Goal: Transaction & Acquisition: Purchase product/service

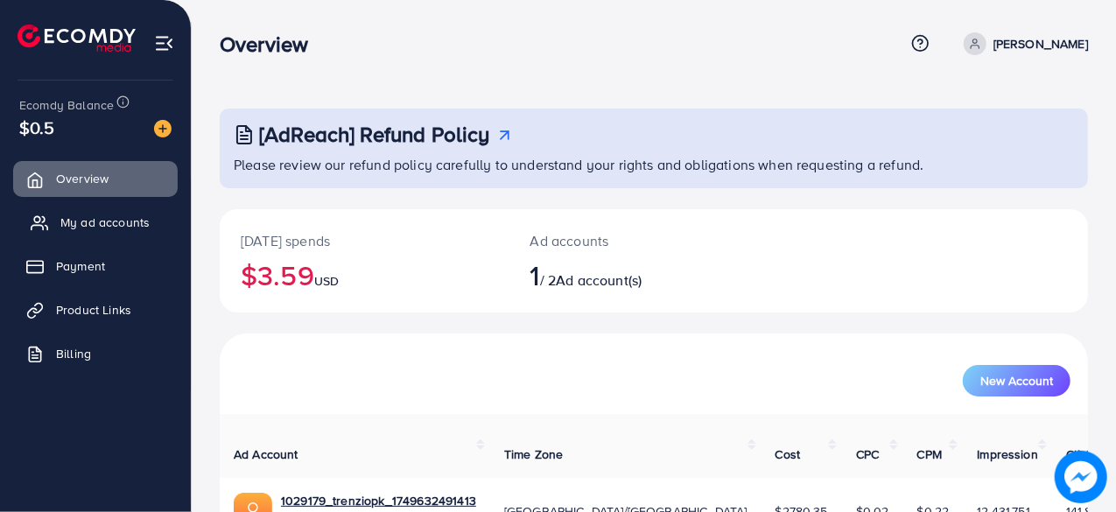
click at [106, 223] on span "My ad accounts" at bounding box center [104, 221] width 89 height 17
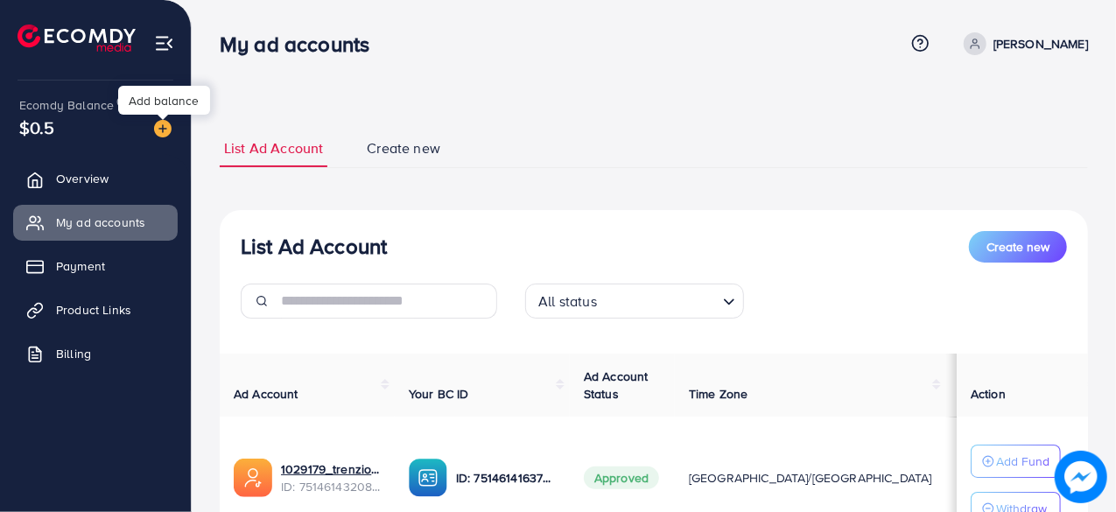
click at [158, 126] on img at bounding box center [162, 128] width 17 height 17
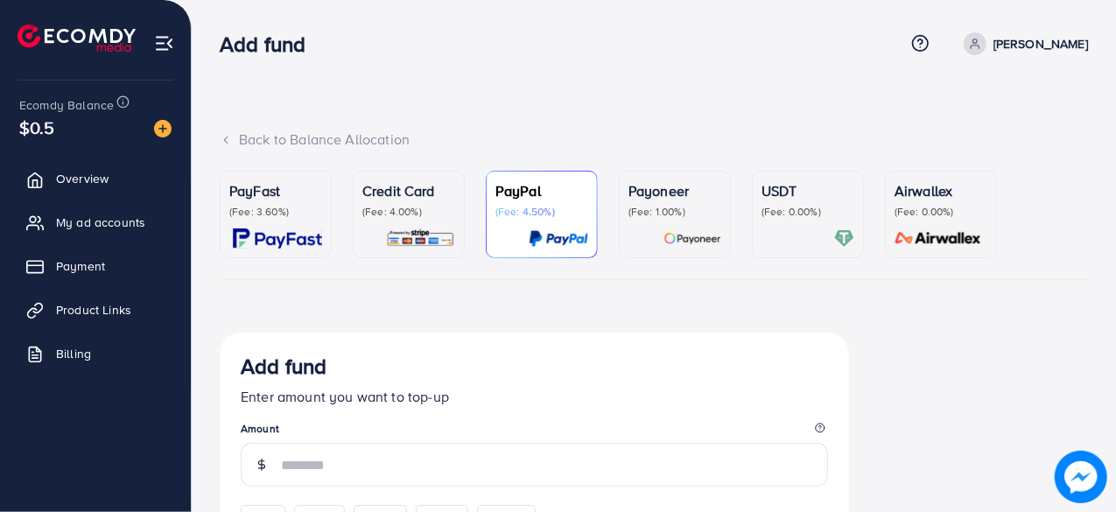
click at [416, 192] on p "Credit Card" at bounding box center [408, 190] width 93 height 21
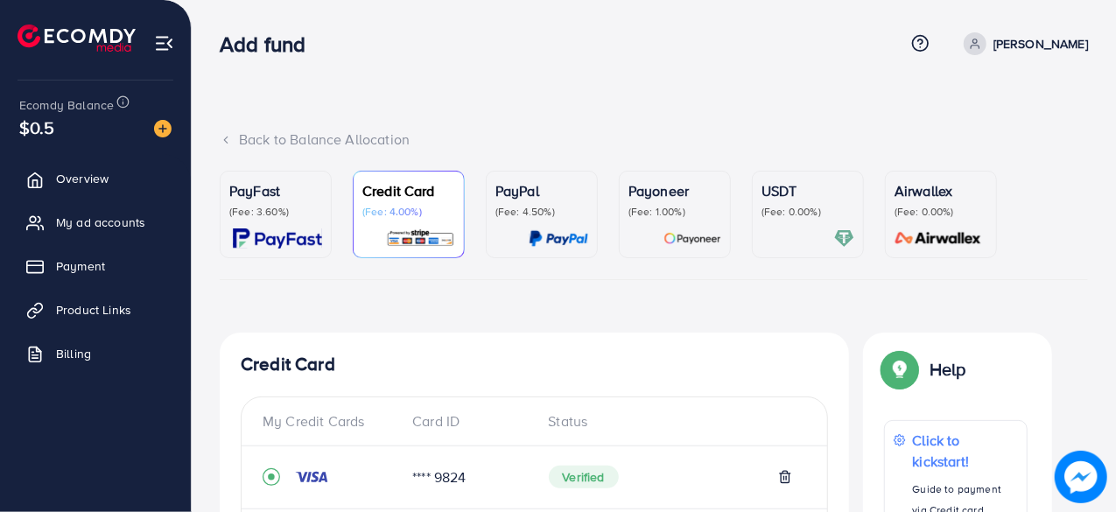
scroll to position [751, 0]
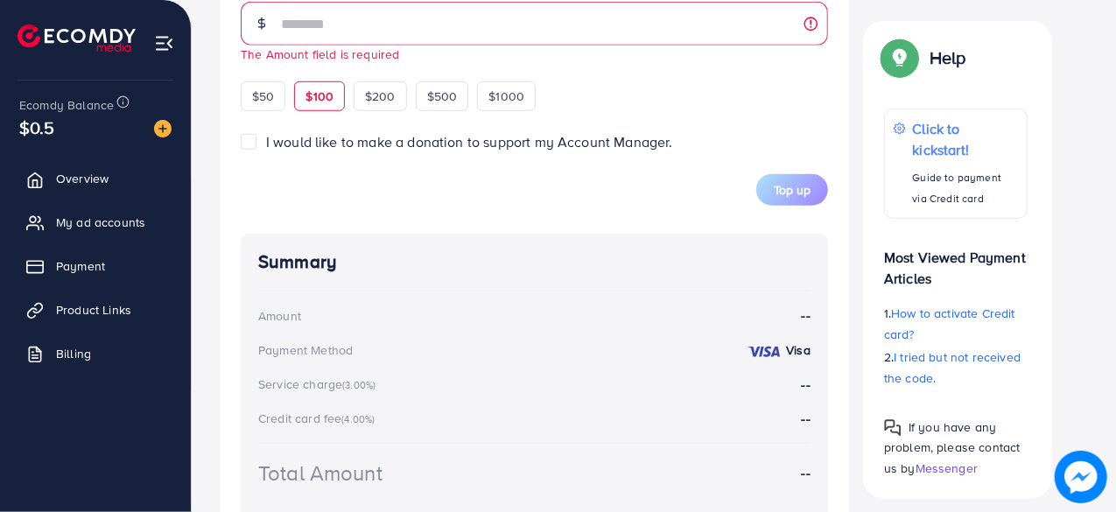
click at [316, 64] on div "Add fund Enter amount you want to top-up Amount The Amount field is required $5…" at bounding box center [534, 12] width 587 height 199
click at [314, 101] on span "$100" at bounding box center [319, 95] width 28 height 17
type input "***"
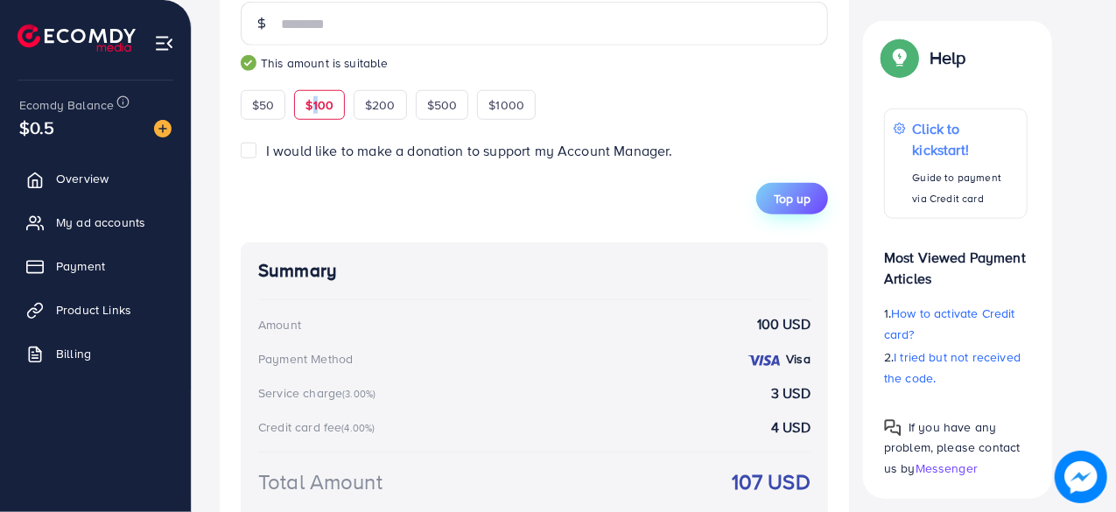
click at [789, 190] on span "Top up" at bounding box center [791, 198] width 37 height 17
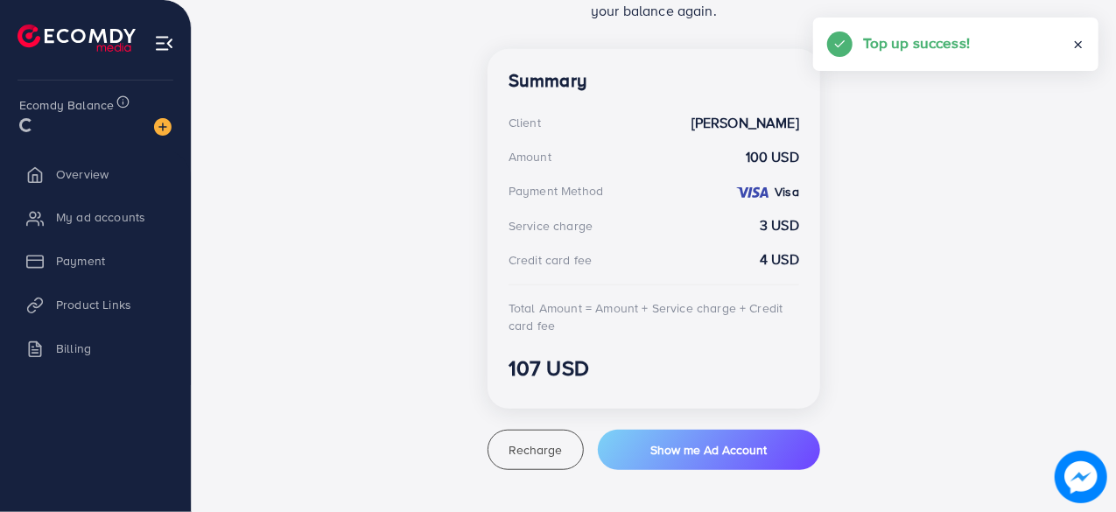
scroll to position [459, 0]
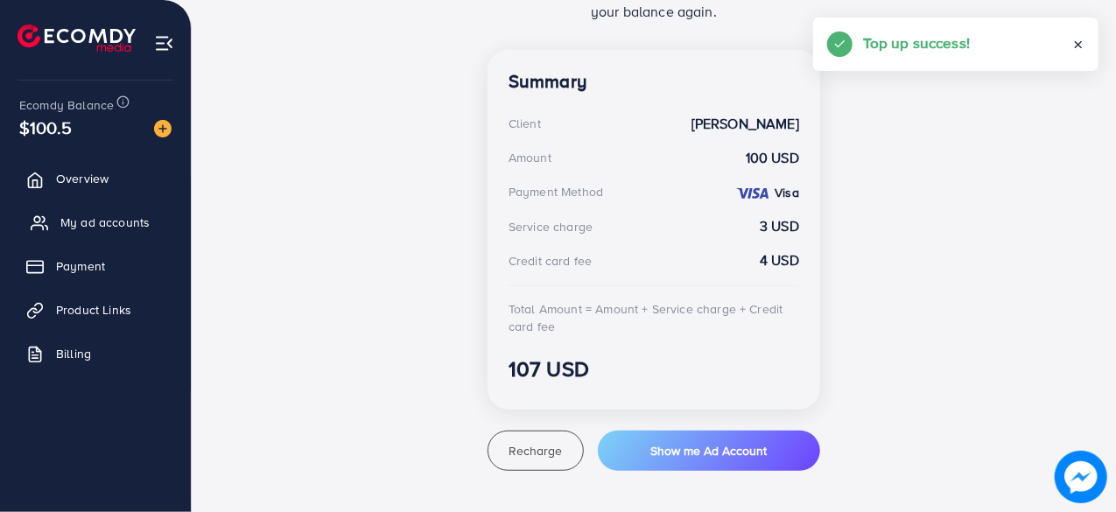
click at [136, 223] on span "My ad accounts" at bounding box center [104, 221] width 89 height 17
